Goal: Book appointment/travel/reservation

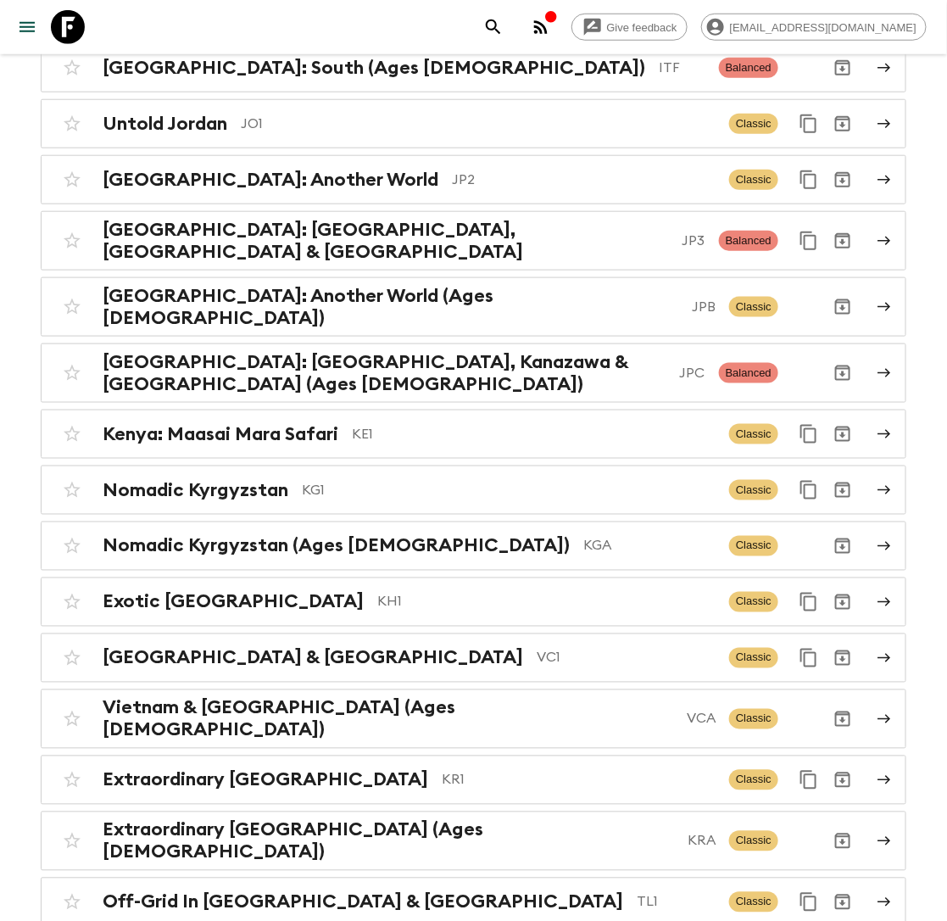
scroll to position [4230, 0]
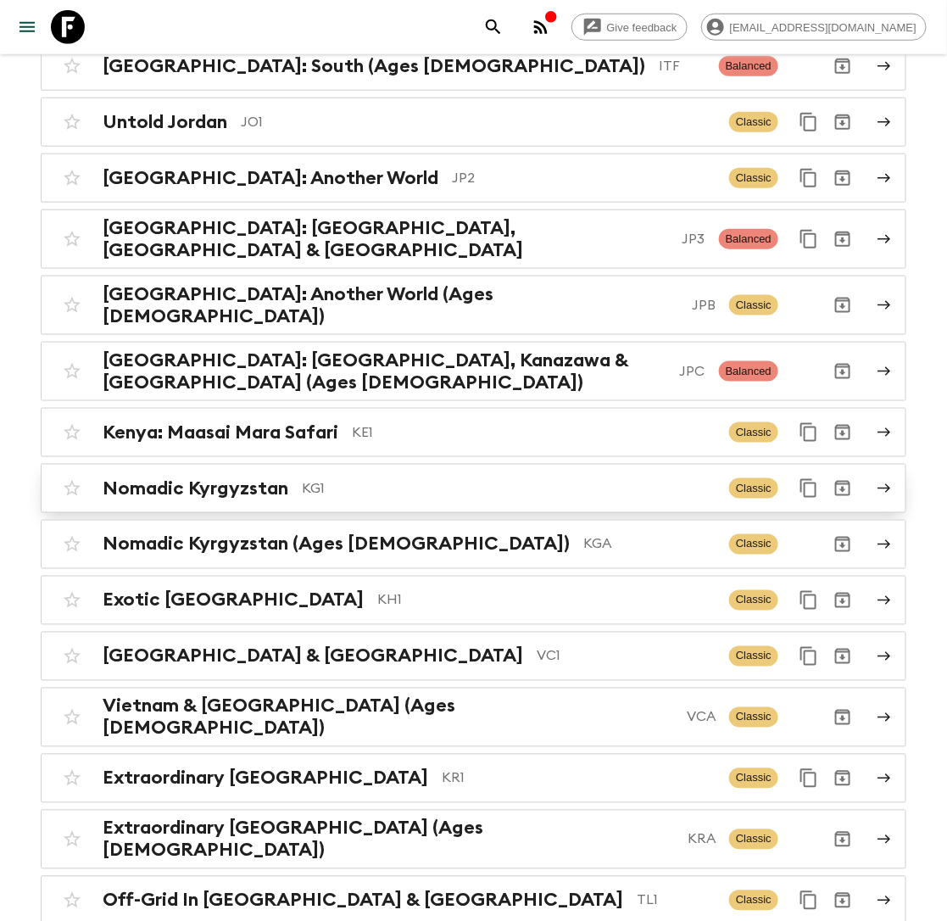
click at [270, 477] on h2 "Nomadic Kyrgyzstan" at bounding box center [196, 488] width 186 height 22
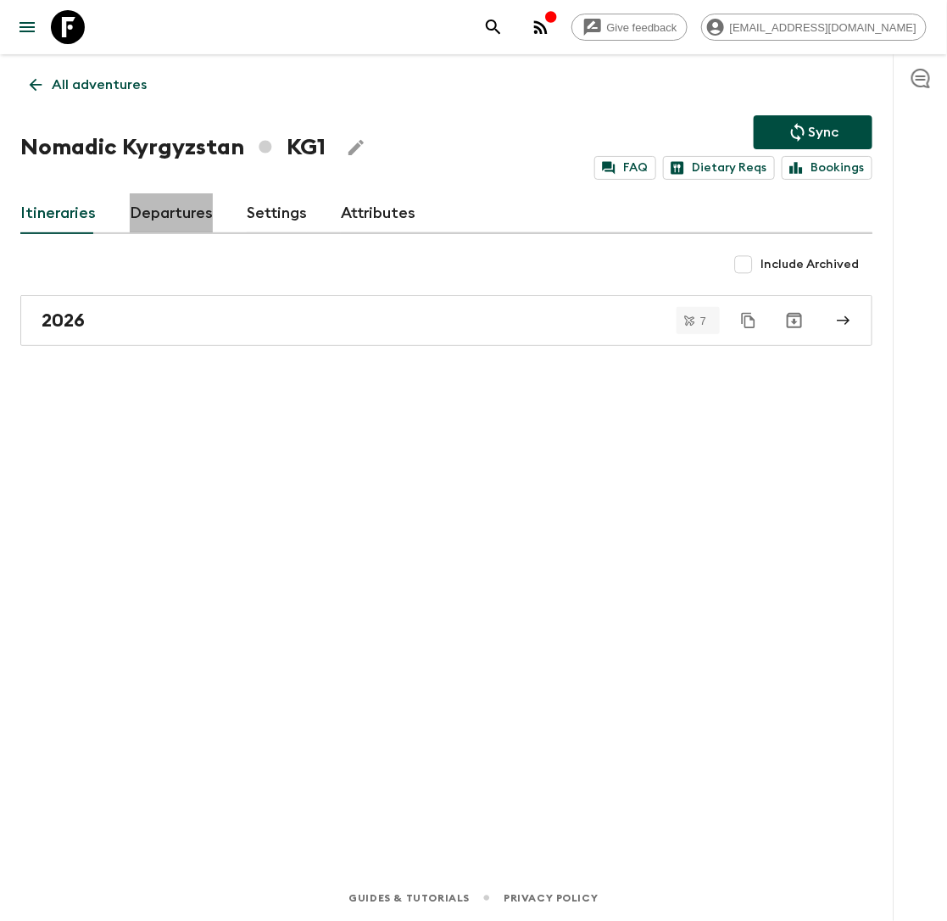
click at [170, 215] on link "Departures" at bounding box center [171, 213] width 83 height 41
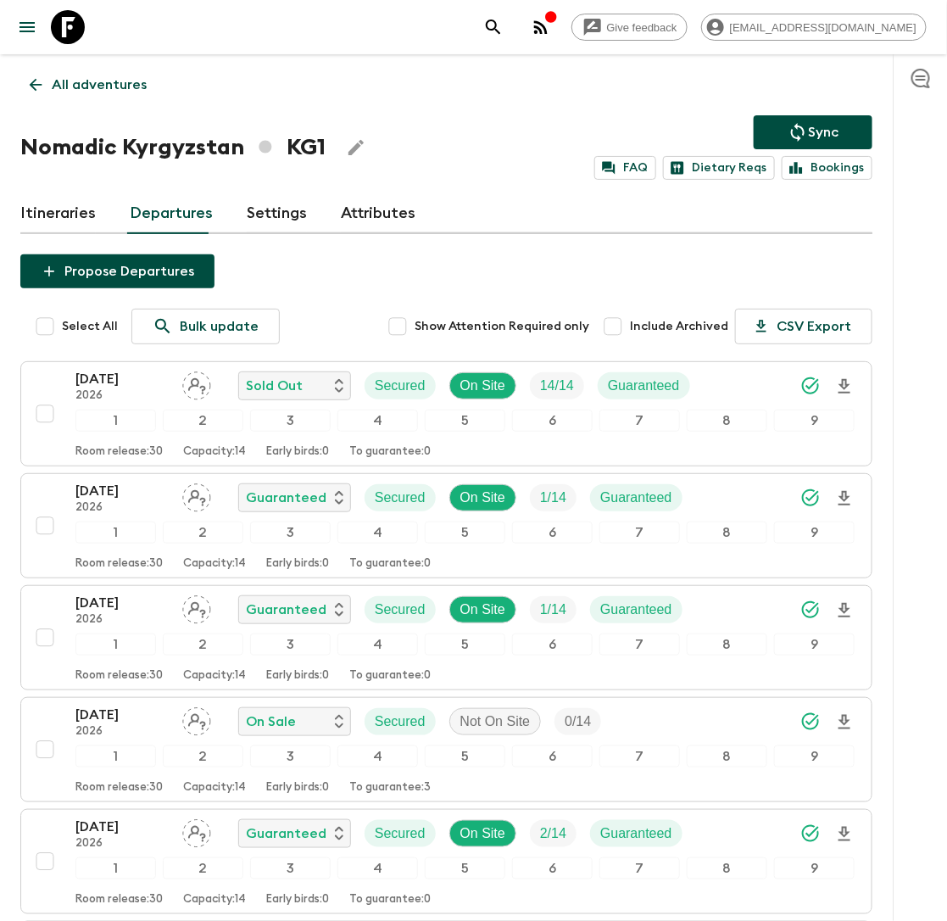
click at [73, 80] on p "All adventures" at bounding box center [99, 85] width 95 height 20
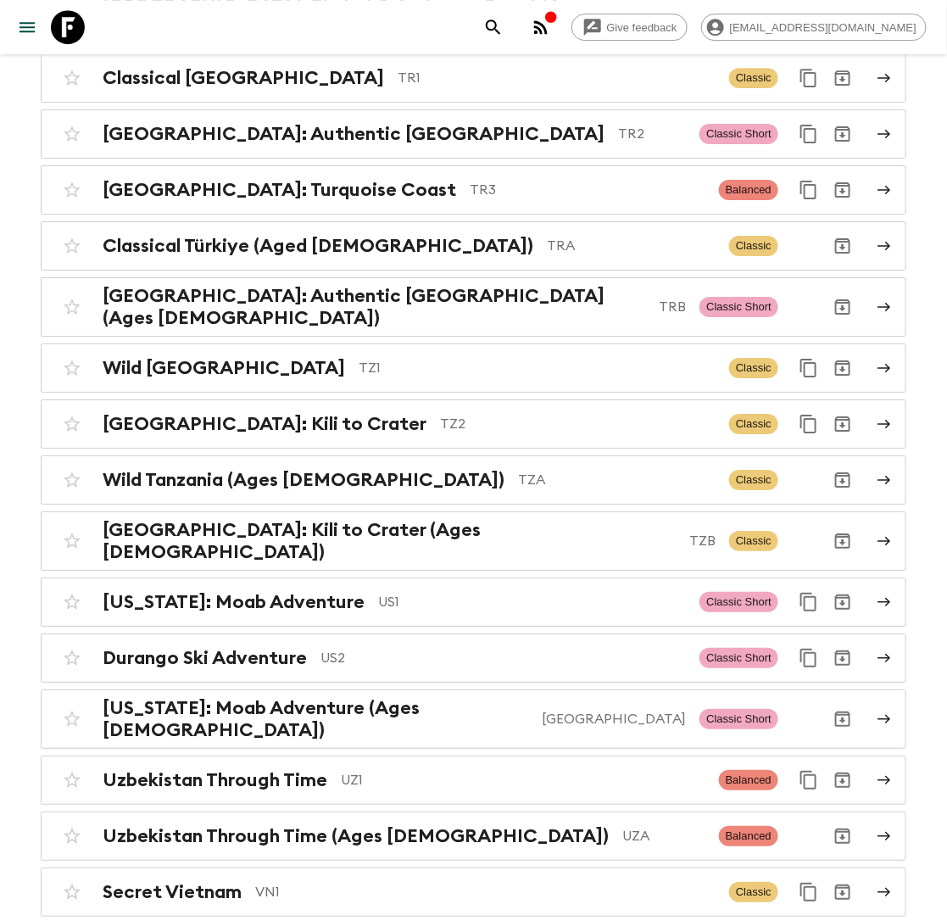
scroll to position [7392, 0]
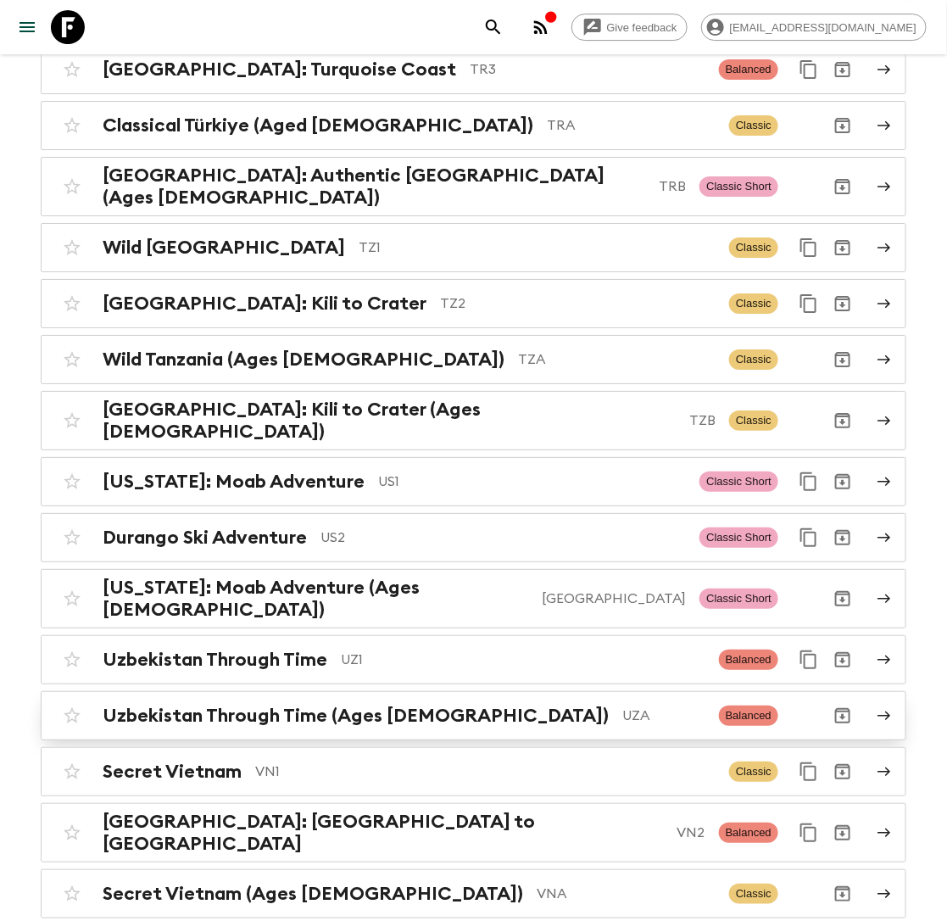
click at [414, 705] on h2 "Uzbekistan Through Time (Ages [DEMOGRAPHIC_DATA])" at bounding box center [356, 716] width 506 height 22
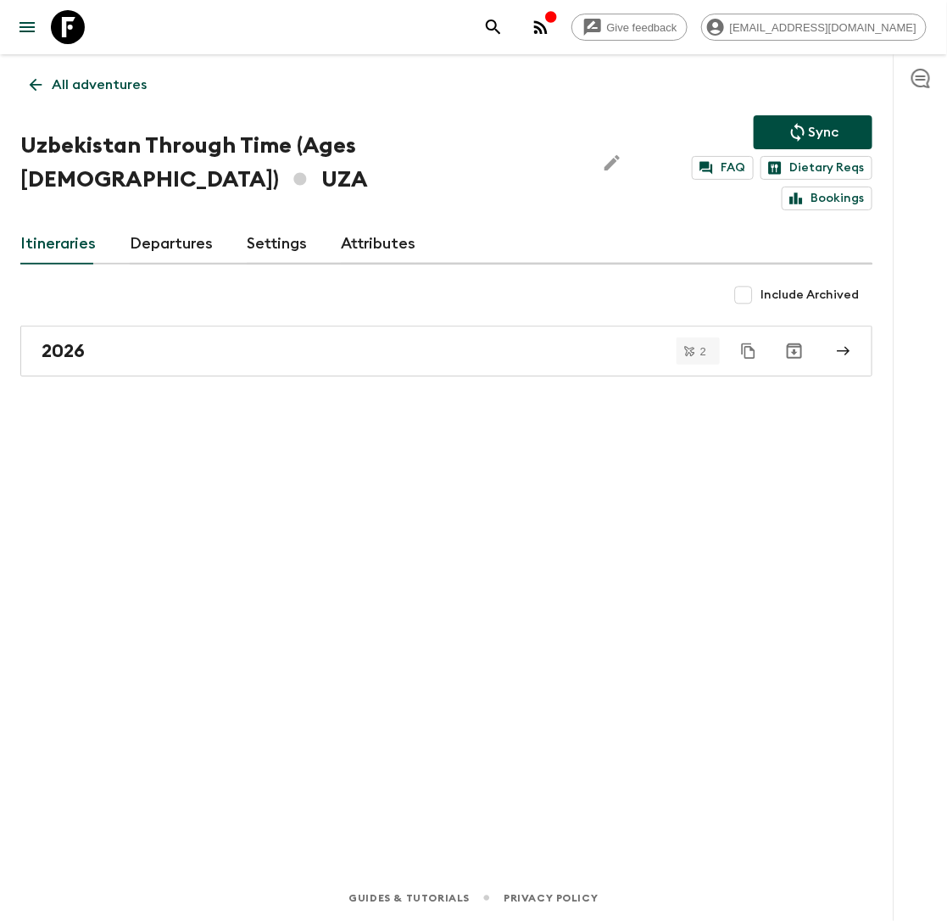
click at [176, 224] on link "Departures" at bounding box center [171, 244] width 83 height 41
